Goal: Find specific page/section: Find specific page/section

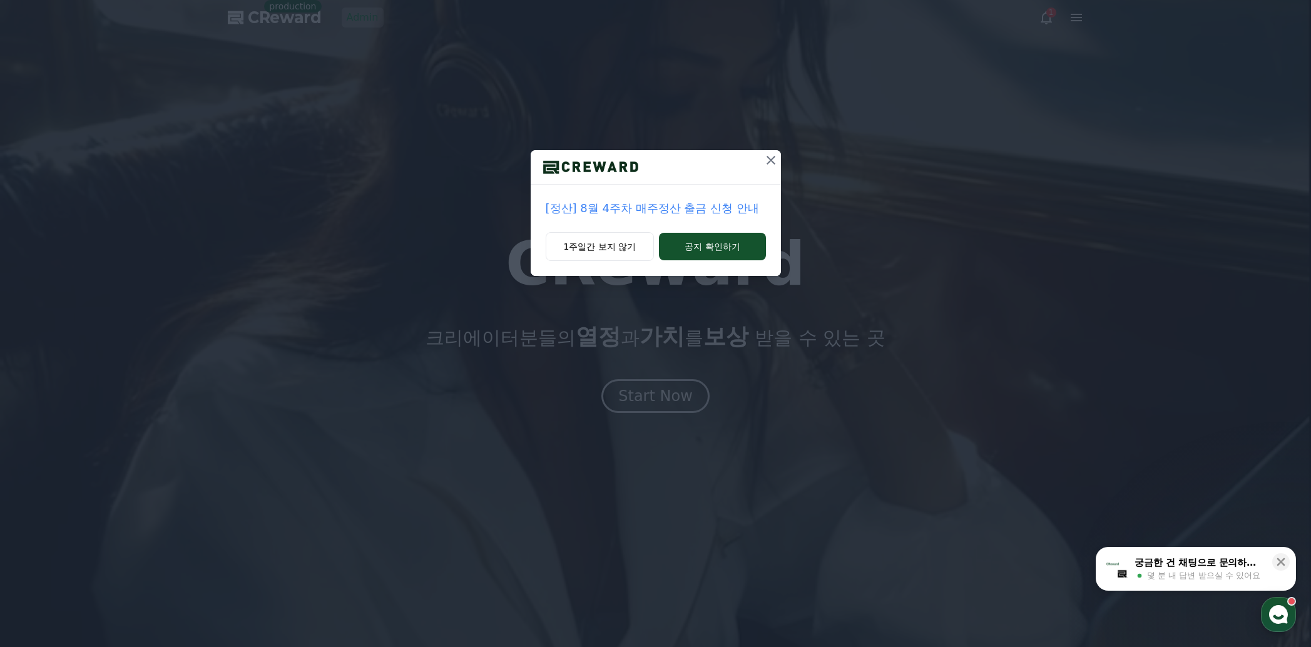
drag, startPoint x: 1170, startPoint y: 384, endPoint x: 1152, endPoint y: 399, distance: 23.6
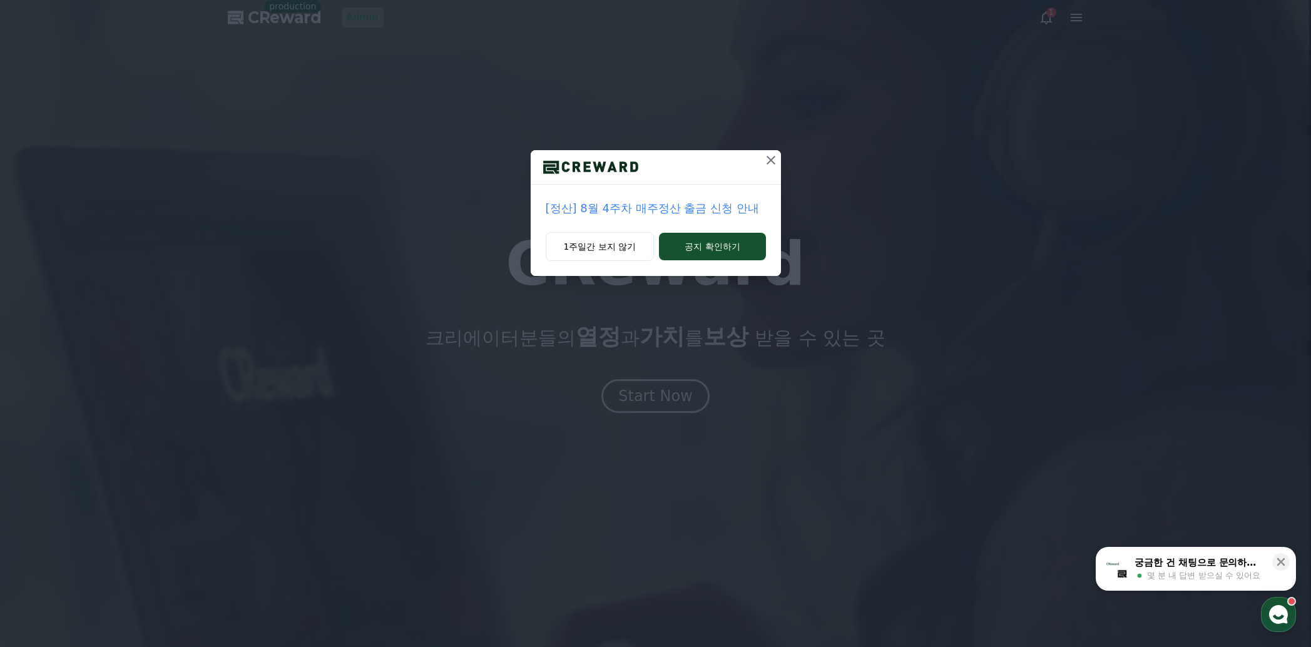
click at [1170, 384] on div "[정산] 8월 4주차 매주정산 출금 신청 안내 1주일간 보지 않기 공지 확인하기" at bounding box center [655, 323] width 1311 height 647
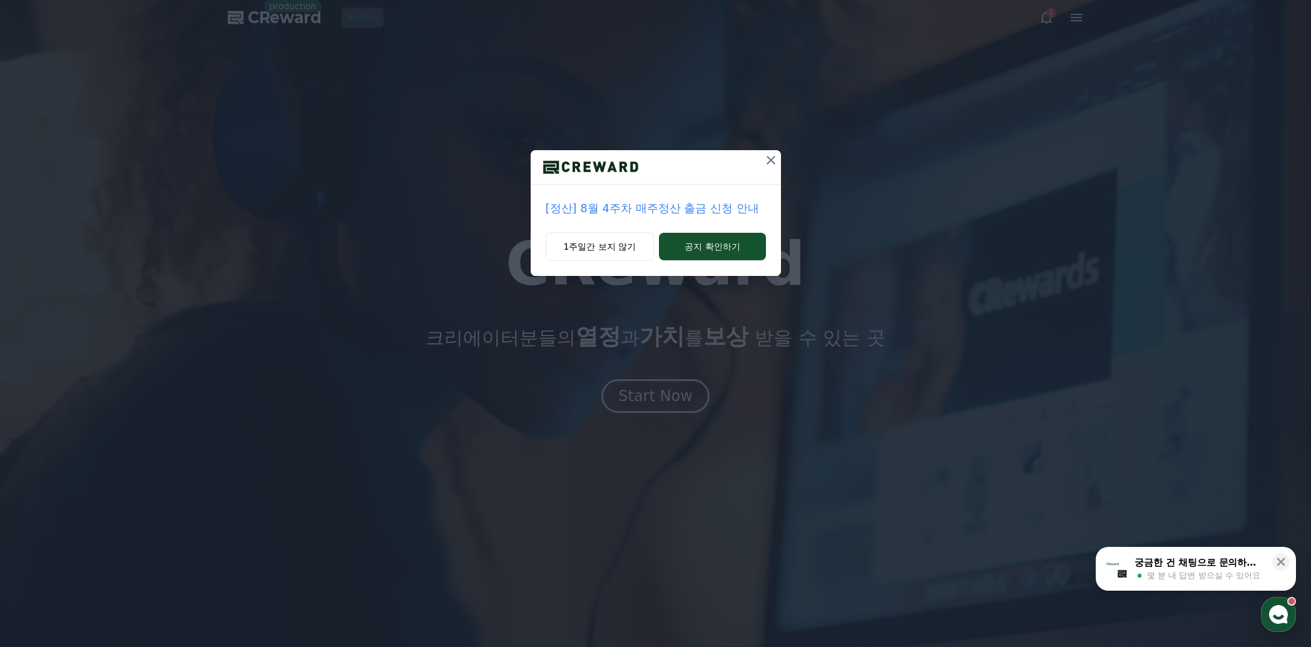
click at [777, 157] on icon at bounding box center [771, 160] width 15 height 15
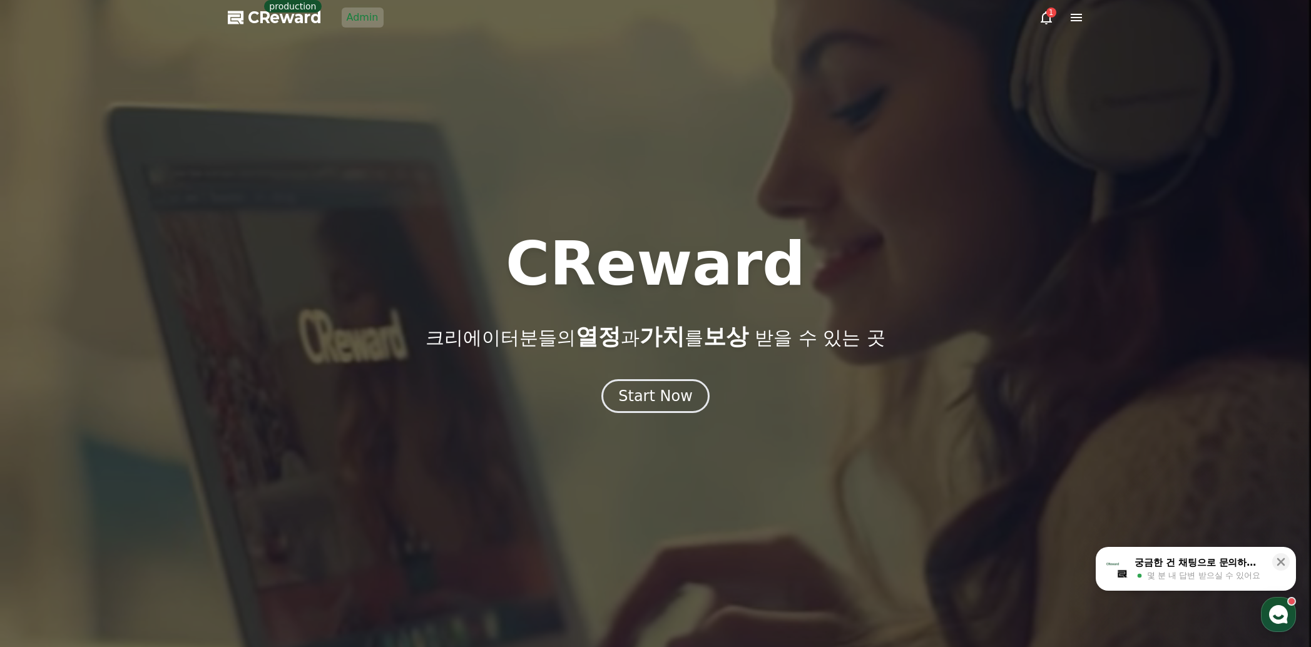
click at [352, 20] on link "Admin" at bounding box center [363, 18] width 42 height 20
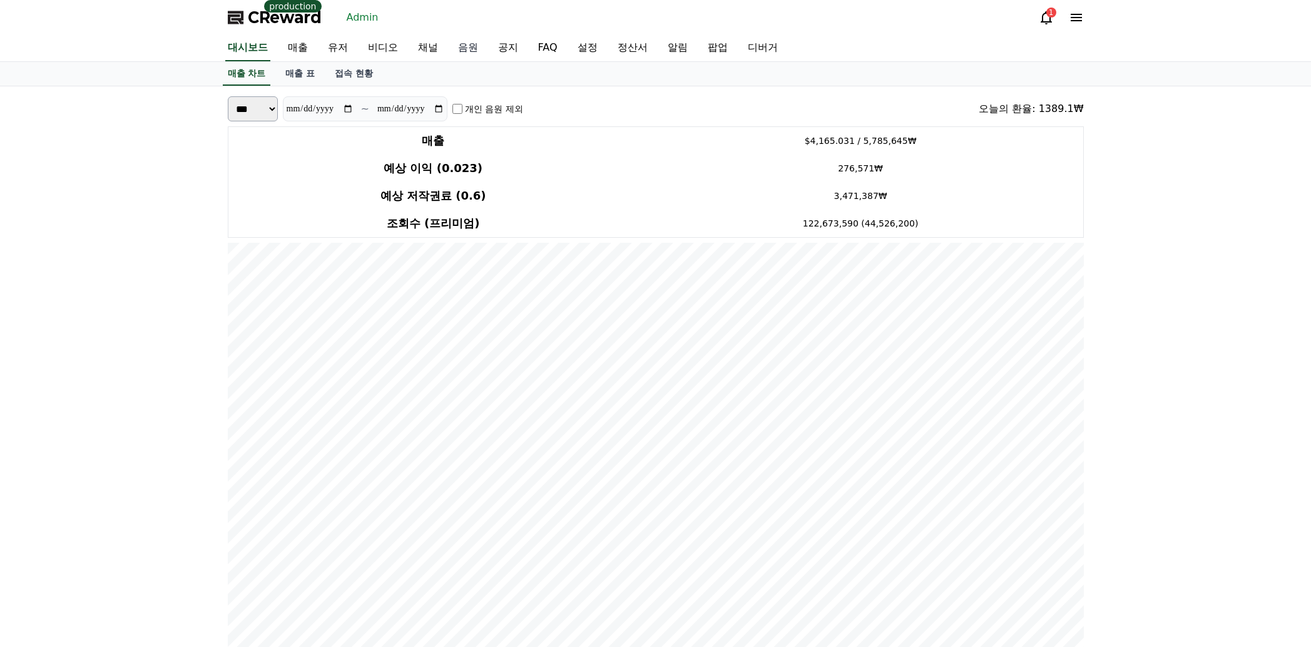
click at [448, 41] on link "음원" at bounding box center [468, 48] width 40 height 26
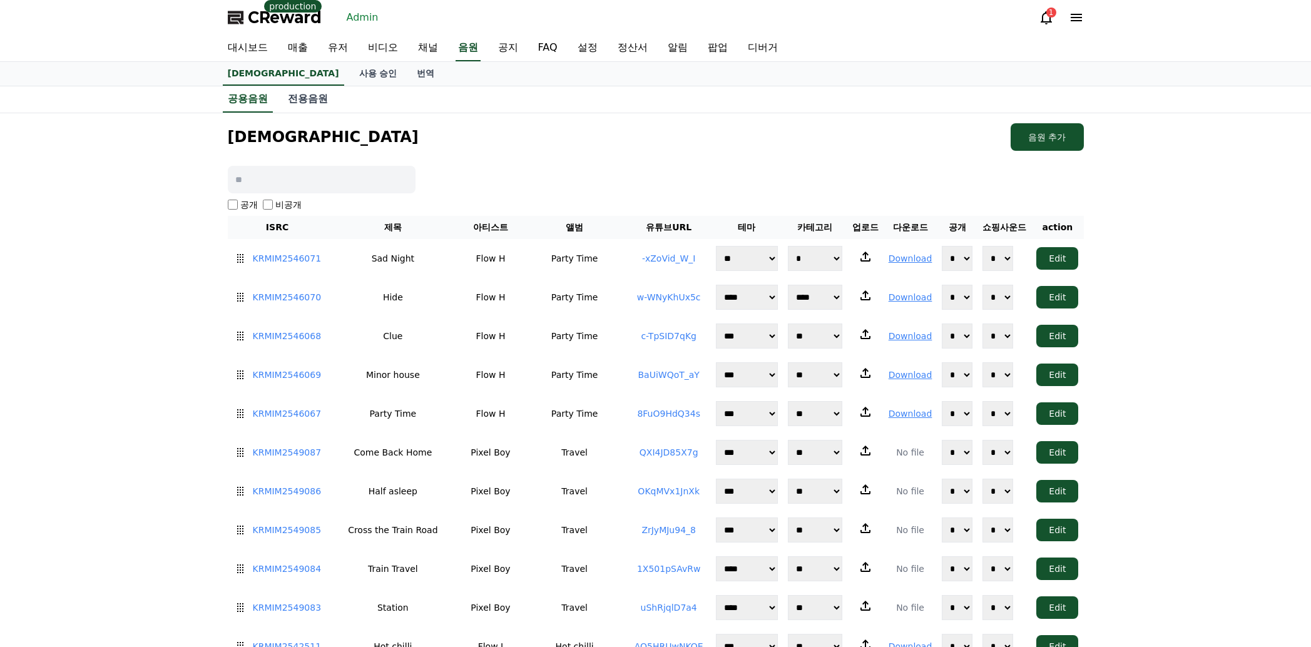
click at [630, 128] on div "[DEMOGRAPHIC_DATA] 추가" at bounding box center [656, 137] width 856 height 28
